Goal: Register for event/course

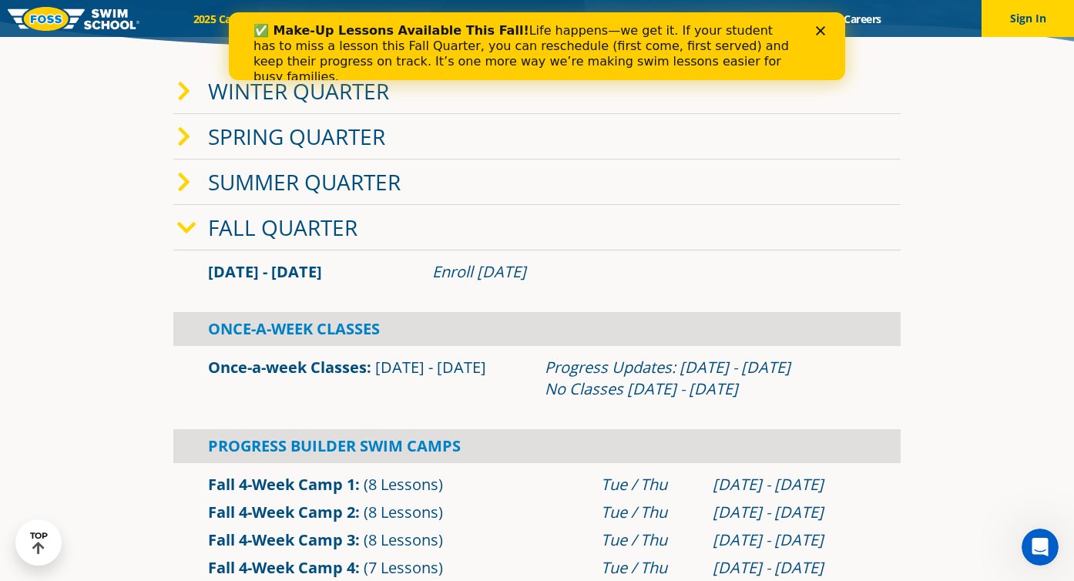
scroll to position [326, 0]
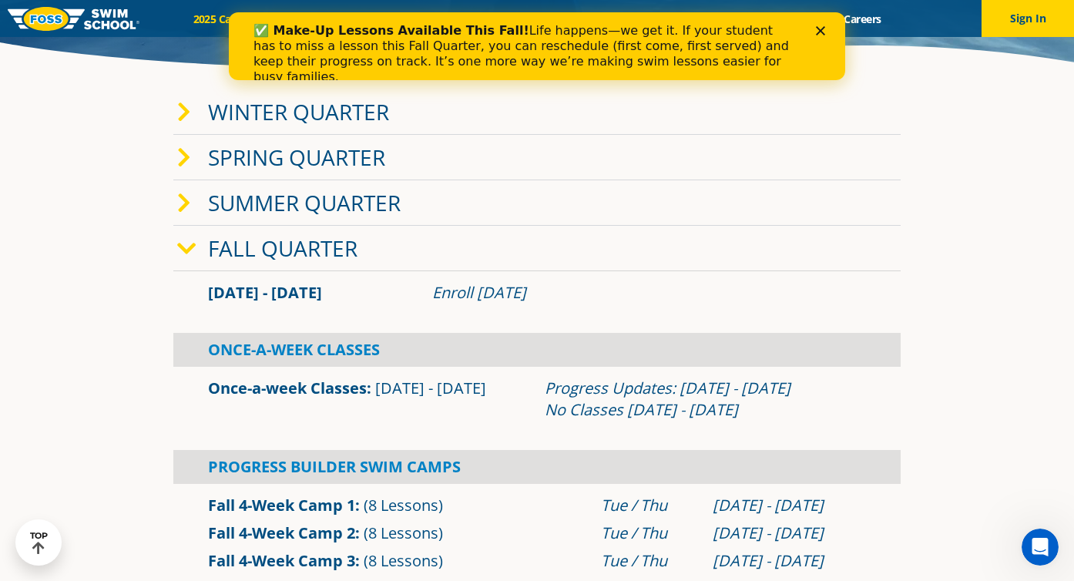
click at [183, 114] on icon at bounding box center [184, 113] width 14 height 22
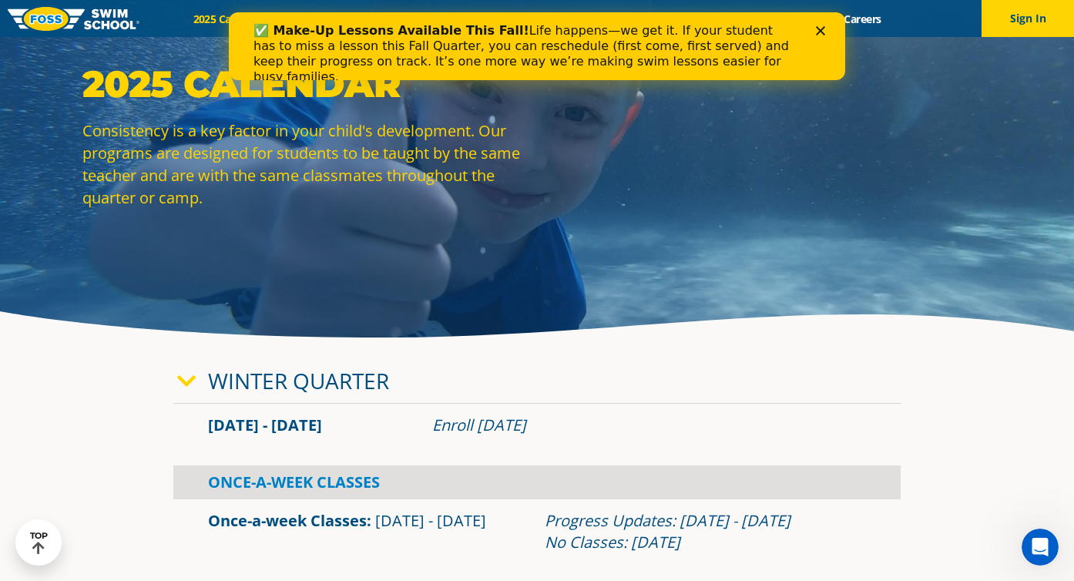
scroll to position [0, 0]
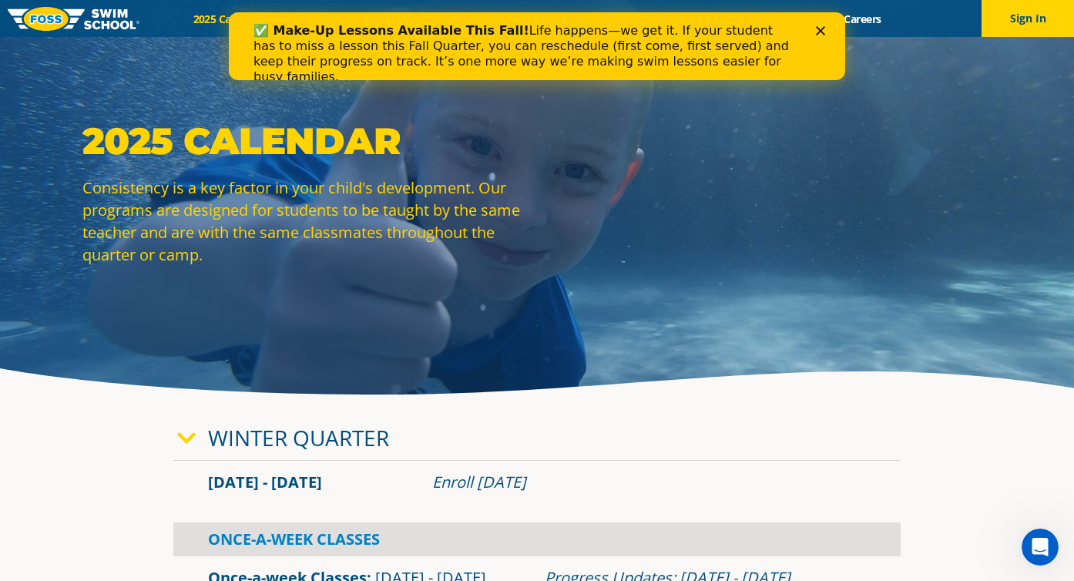
click at [816, 32] on icon "Close" at bounding box center [820, 30] width 9 height 9
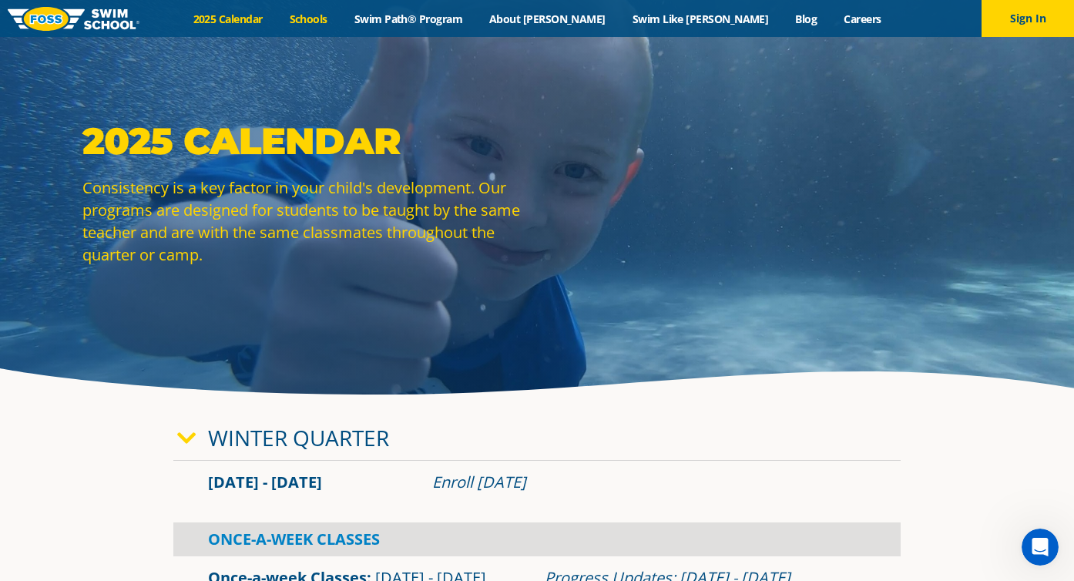
click at [341, 20] on link "Schools" at bounding box center [308, 19] width 65 height 15
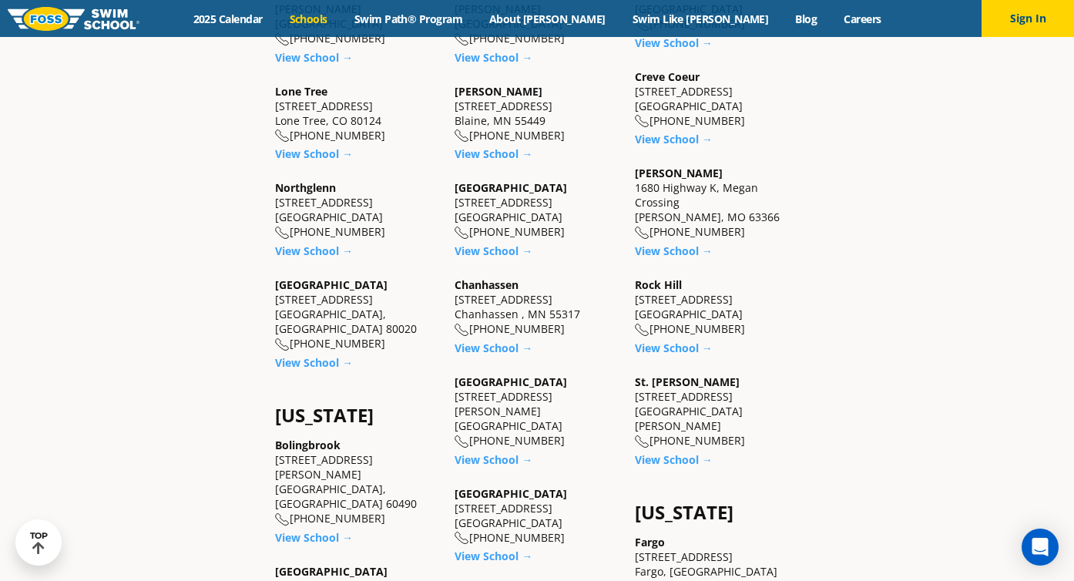
scroll to position [639, 0]
click at [505, 350] on link "View School →" at bounding box center [494, 347] width 78 height 15
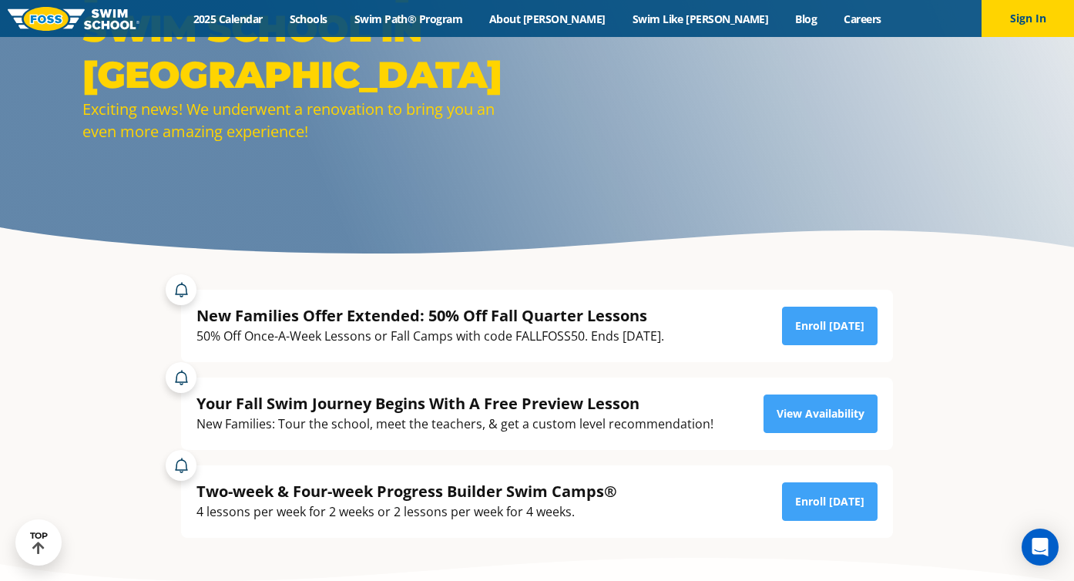
scroll to position [145, 0]
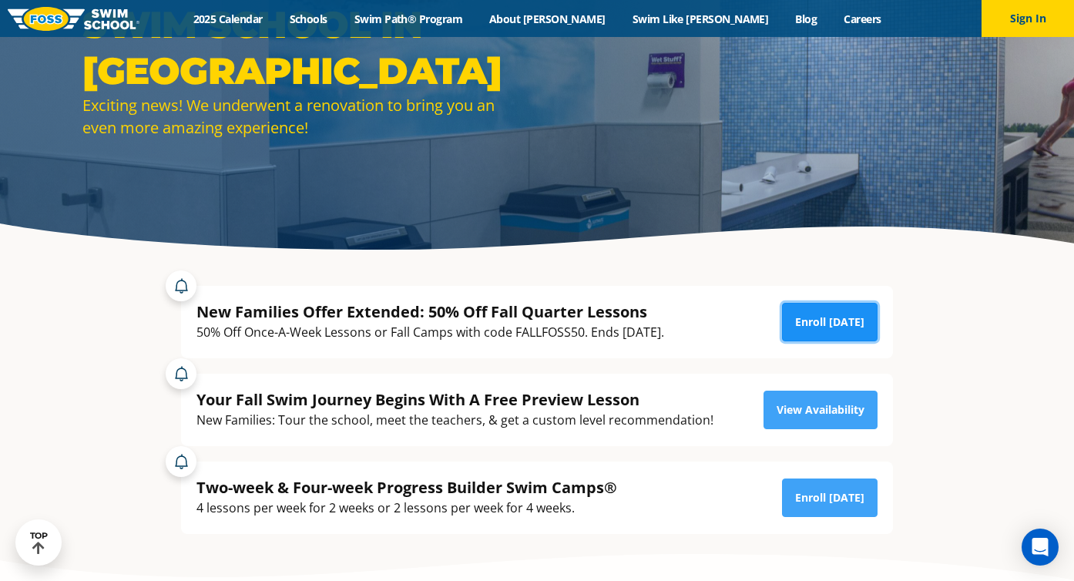
click at [802, 313] on link "Enroll Today" at bounding box center [830, 322] width 96 height 39
